Goal: Task Accomplishment & Management: Use online tool/utility

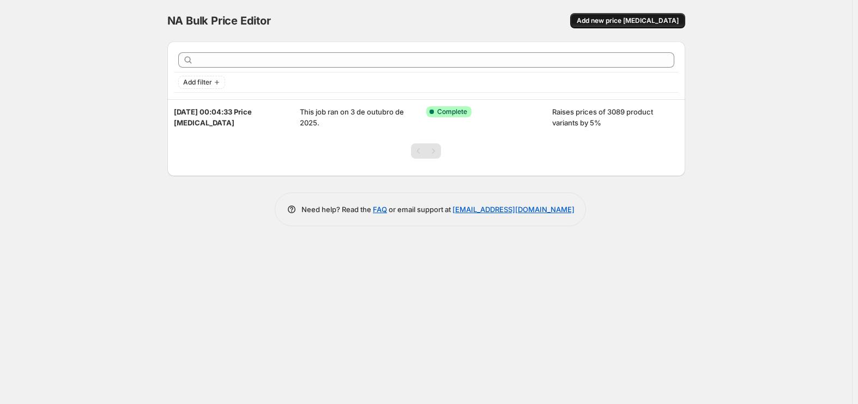
click at [618, 22] on span "Add new price change job" at bounding box center [628, 20] width 102 height 9
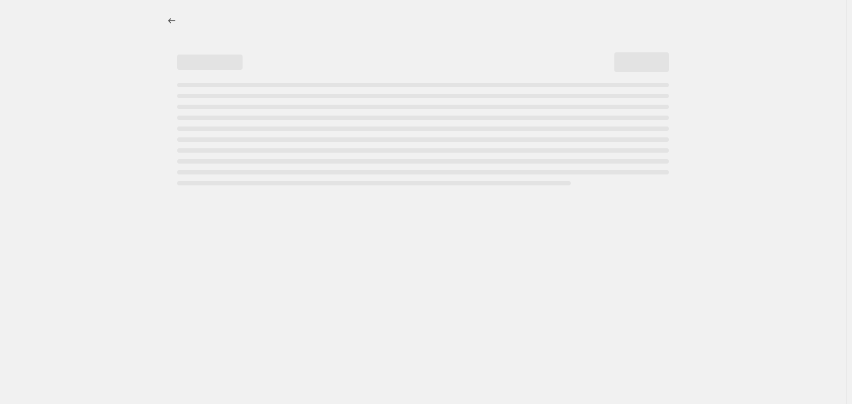
select select "percentage"
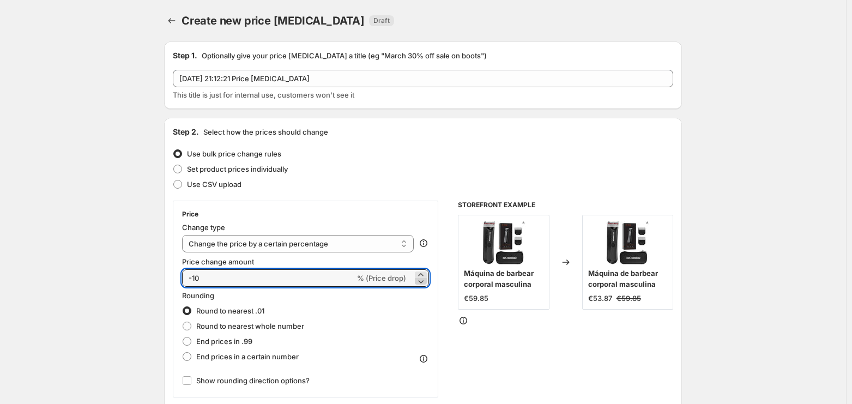
click at [420, 281] on icon at bounding box center [420, 281] width 11 height 11
click at [423, 273] on icon at bounding box center [420, 274] width 5 height 3
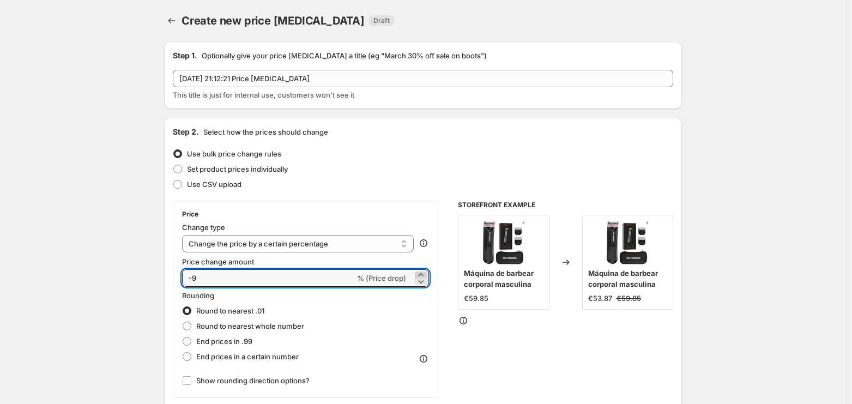
click at [423, 273] on icon at bounding box center [420, 274] width 5 height 3
type input "-7"
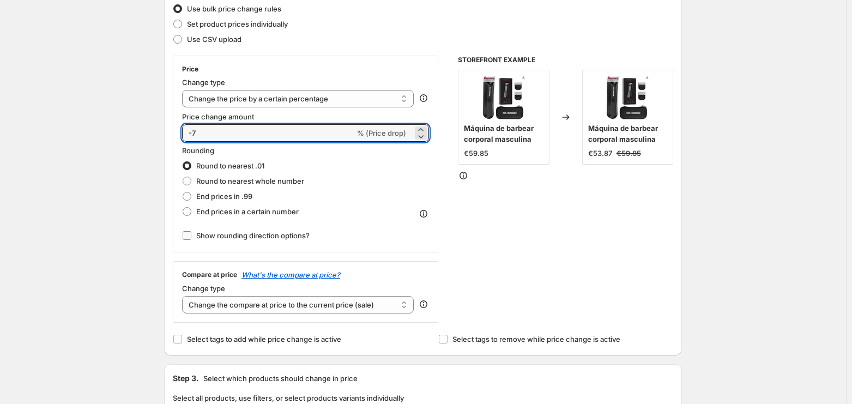
scroll to position [164, 0]
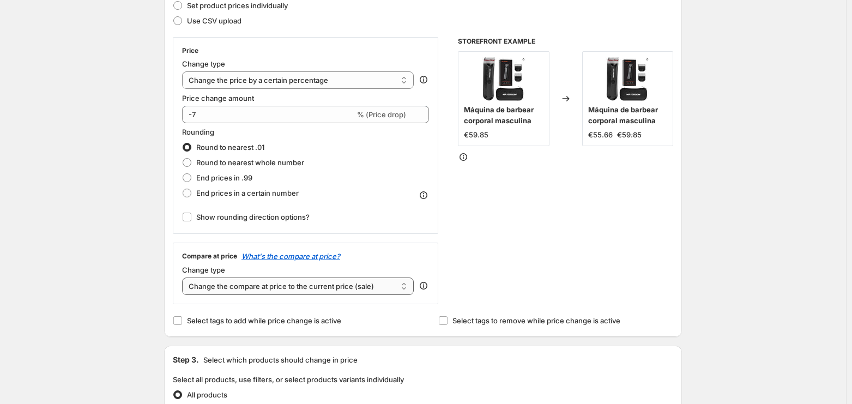
click at [292, 290] on select "Change the compare at price to the current price (sale) Change the compare at p…" at bounding box center [298, 285] width 232 height 17
select select "no_change"
click at [185, 277] on select "Change the compare at price to the current price (sale) Change the compare at p…" at bounding box center [298, 285] width 232 height 17
click at [182, 319] on input "Select tags to add while price change is active" at bounding box center [177, 320] width 9 height 9
checkbox input "true"
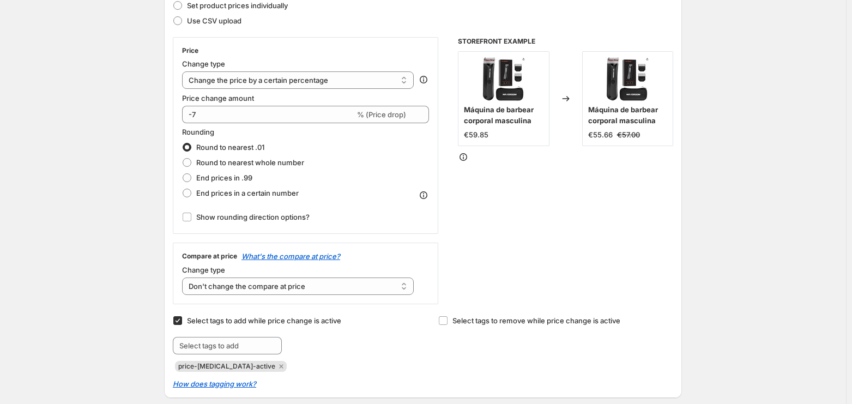
click at [227, 366] on span "price-[MEDICAL_DATA]-active" at bounding box center [226, 366] width 97 height 8
click at [238, 346] on input "text" at bounding box center [227, 345] width 109 height 17
type input "#"
type input "riosfutureshop"
click at [412, 370] on div "Select tags to add while price change is active Submit riosfutureshop Add riosf…" at bounding box center [423, 342] width 500 height 59
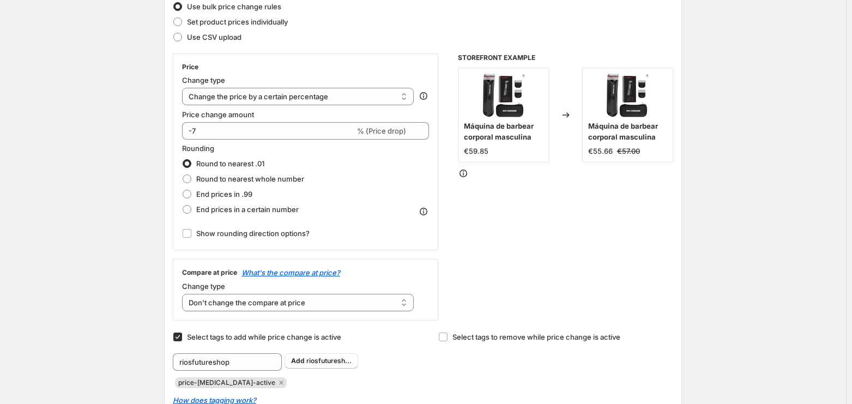
scroll to position [135, 0]
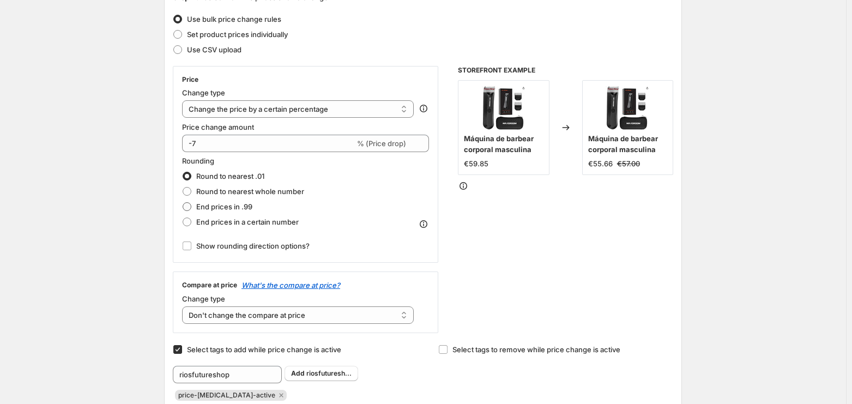
click at [191, 203] on span at bounding box center [187, 206] width 9 height 9
click at [183, 203] on input "End prices in .99" at bounding box center [183, 202] width 1 height 1
radio input "true"
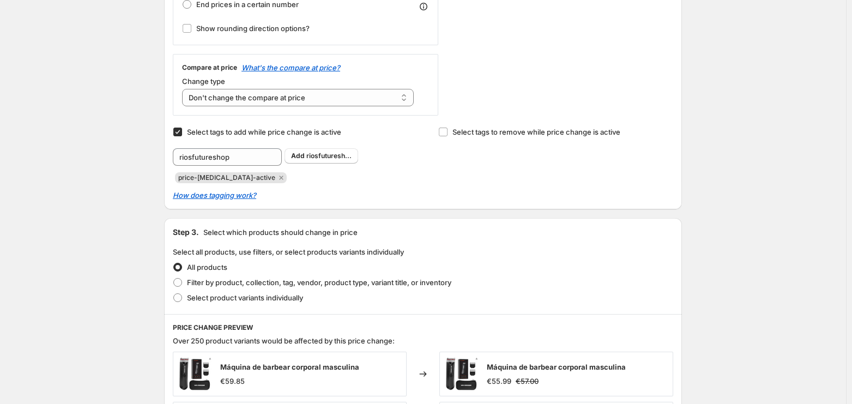
scroll to position [353, 0]
click at [317, 155] on span "riosfuturesh..." at bounding box center [328, 155] width 45 height 8
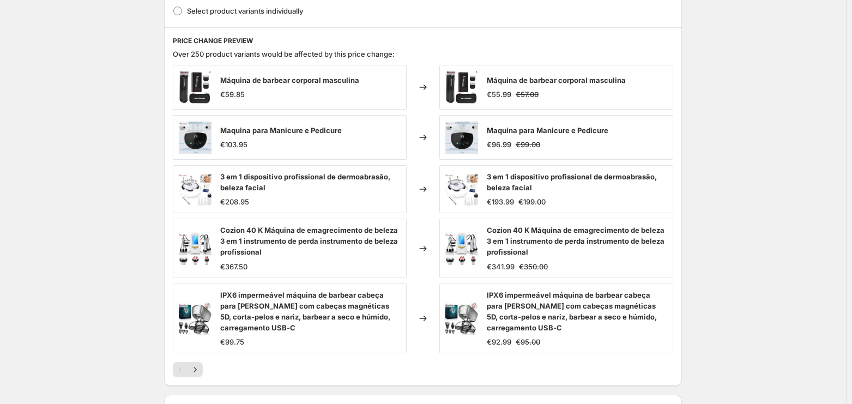
scroll to position [734, 0]
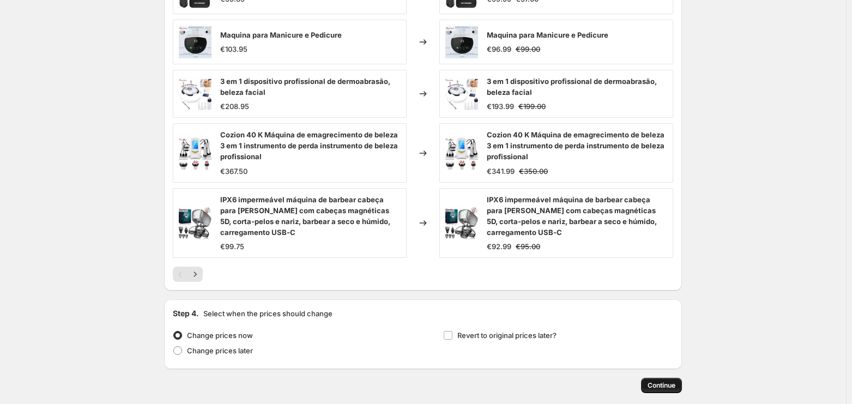
click at [659, 382] on span "Continue" at bounding box center [661, 385] width 28 height 9
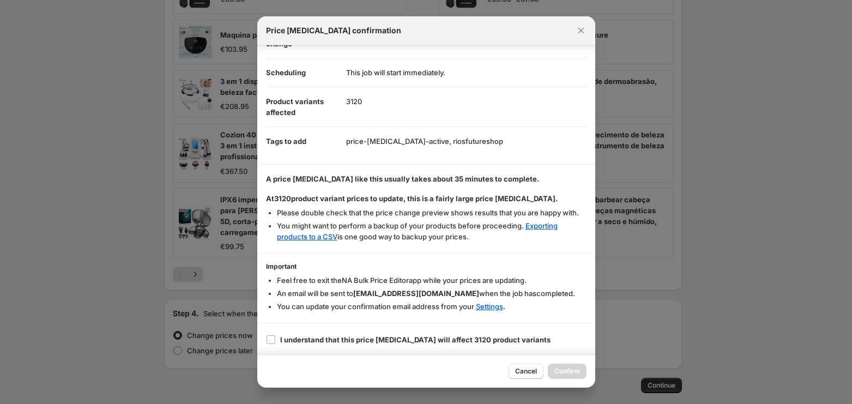
scroll to position [76, 0]
click at [270, 337] on input "I understand that this price change job will affect 3120 product variants" at bounding box center [271, 339] width 9 height 9
checkbox input "true"
click at [569, 367] on span "Confirm" at bounding box center [567, 371] width 26 height 9
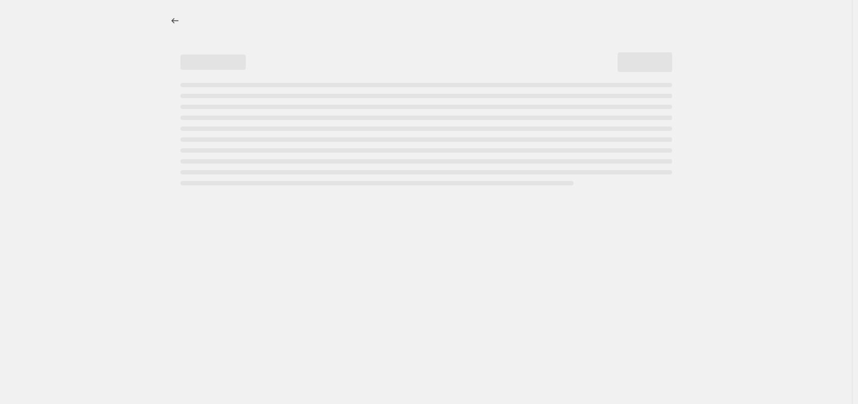
select select "percentage"
select select "no_change"
